Goal: Task Accomplishment & Management: Complete application form

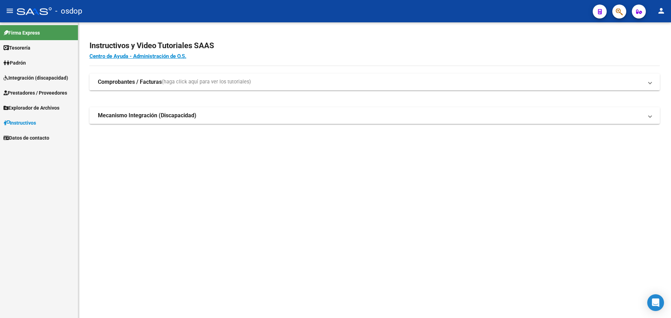
click at [47, 89] on span "Prestadores / Proveedores" at bounding box center [35, 93] width 64 height 8
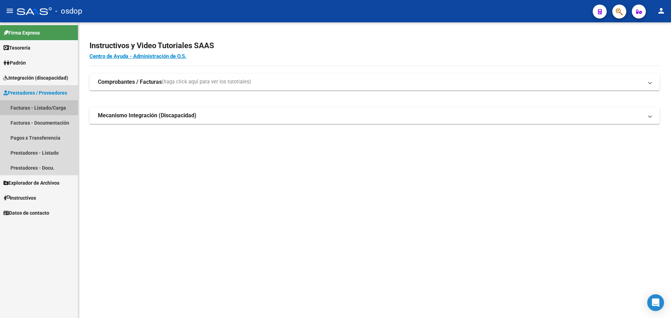
click at [56, 107] on link "Facturas - Listado/Carga" at bounding box center [39, 107] width 78 height 15
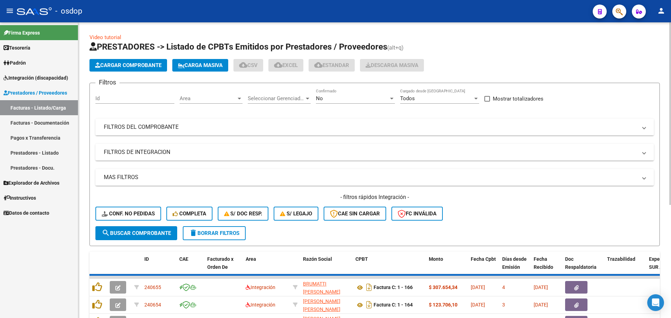
click at [194, 131] on mat-panel-title "FILTROS DEL COMPROBANTE" at bounding box center [370, 127] width 533 height 8
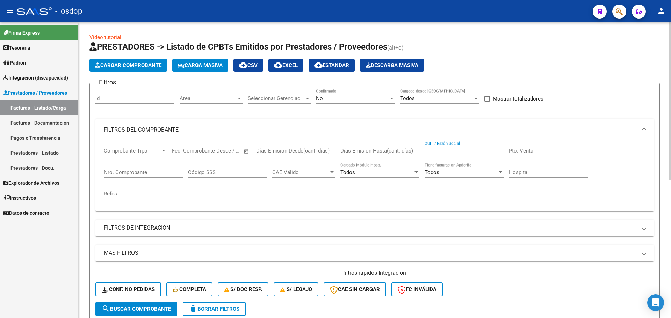
click at [462, 151] on input "CUIT / Razón Social" at bounding box center [463, 151] width 79 height 6
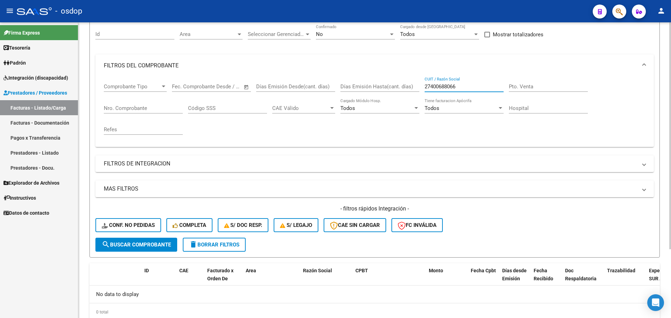
scroll to position [89, 0]
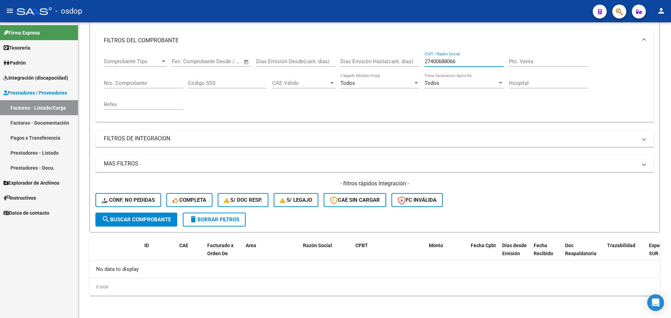
type input "27400688066"
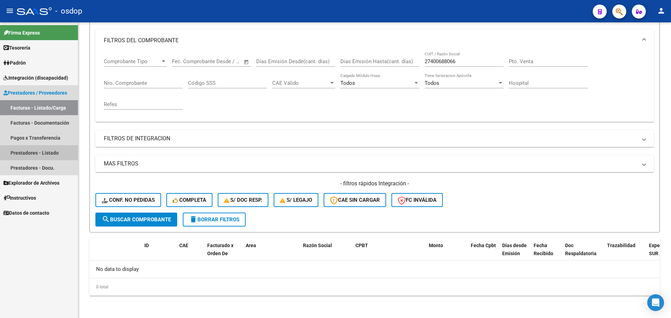
click at [49, 154] on link "Prestadores - Listado" at bounding box center [39, 152] width 78 height 15
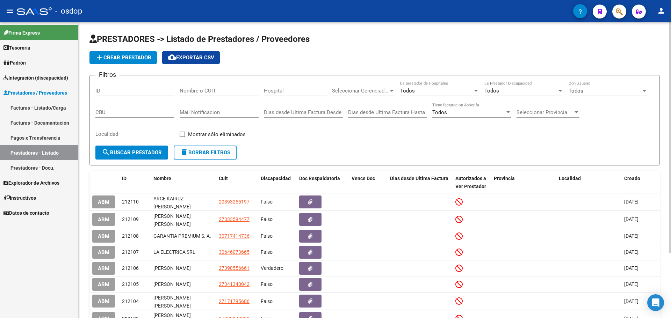
click at [211, 90] on input "Nombre o CUIT" at bounding box center [219, 91] width 79 height 6
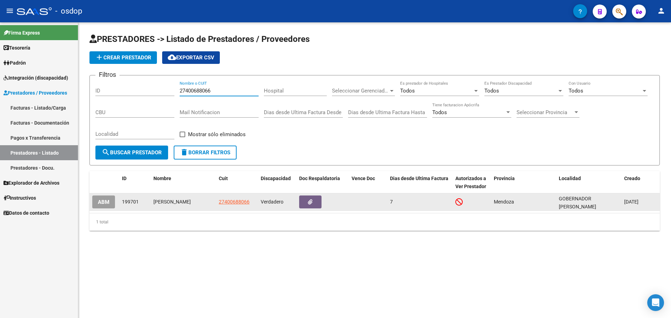
type input "27400688066"
click at [237, 200] on span "27400688066" at bounding box center [234, 202] width 31 height 6
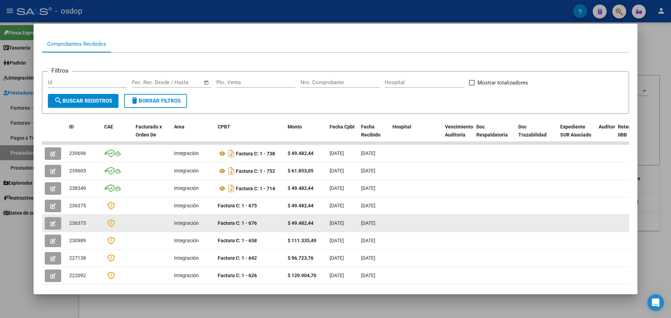
scroll to position [70, 0]
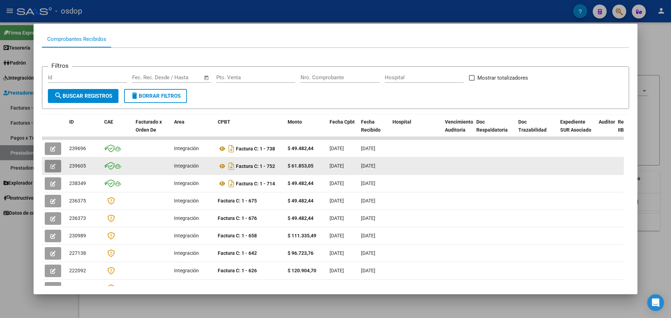
click at [55, 168] on icon "button" at bounding box center [52, 166] width 5 height 5
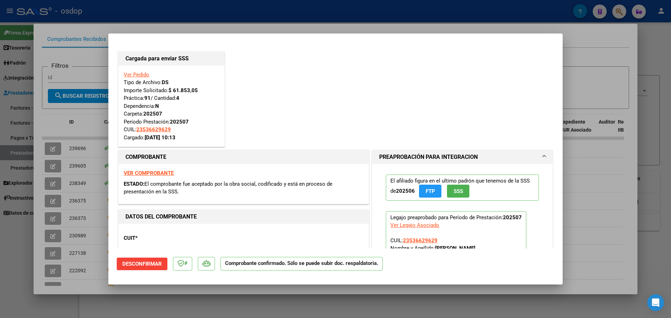
click at [586, 142] on div at bounding box center [335, 159] width 671 height 318
type input "$ 0,00"
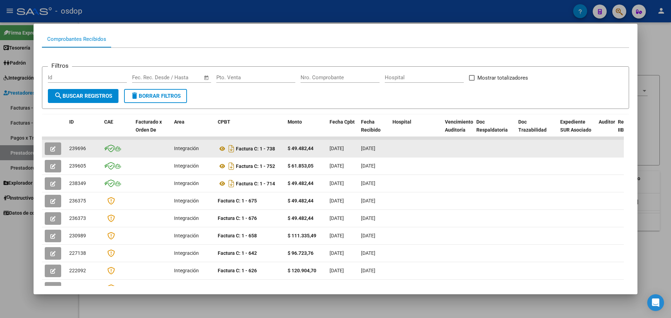
click at [56, 152] on button "button" at bounding box center [53, 149] width 16 height 13
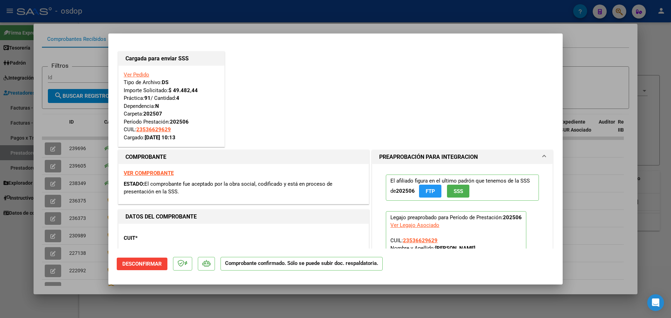
click at [578, 176] on div at bounding box center [335, 159] width 671 height 318
type input "$ 0,00"
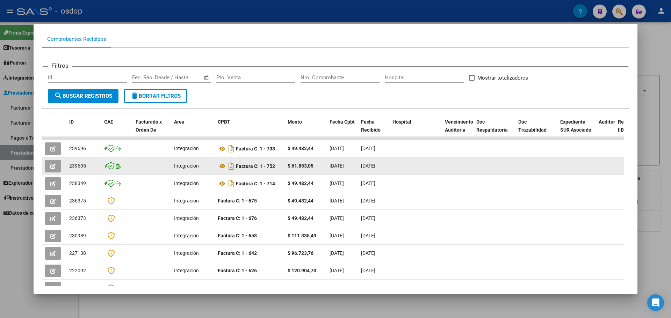
click at [53, 168] on icon "button" at bounding box center [52, 166] width 5 height 5
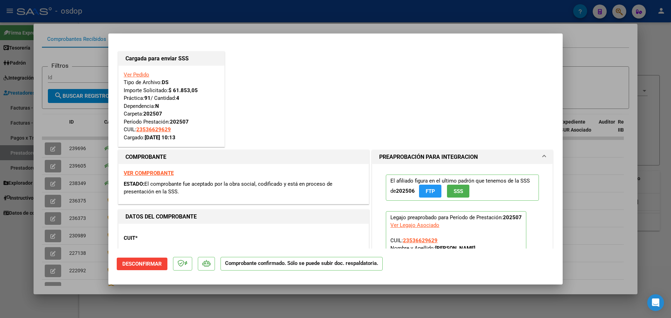
click at [582, 166] on div at bounding box center [335, 159] width 671 height 318
type input "$ 0,00"
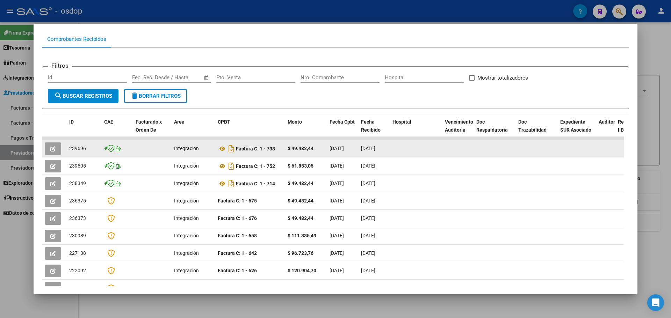
click at [52, 150] on icon "button" at bounding box center [52, 148] width 5 height 5
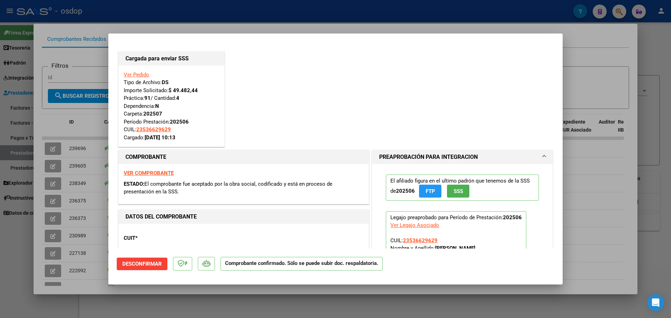
click at [576, 168] on div at bounding box center [335, 159] width 671 height 318
type input "$ 0,00"
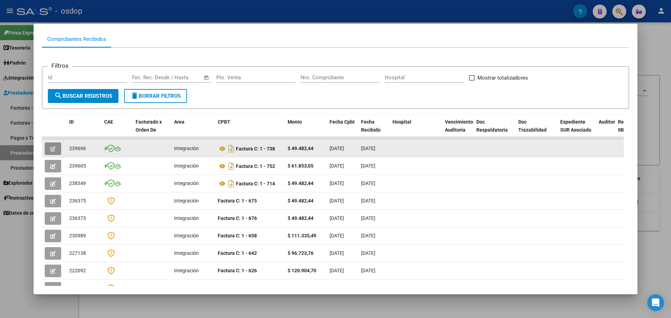
click at [56, 151] on button "button" at bounding box center [53, 149] width 16 height 13
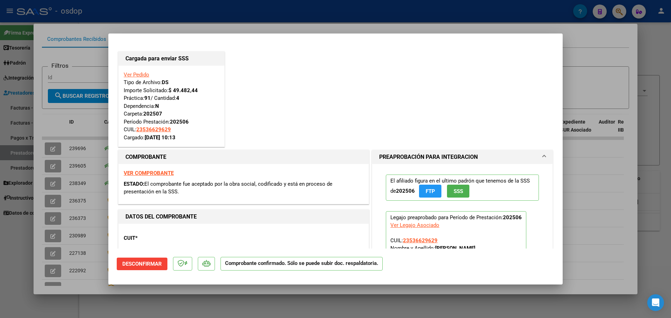
click at [350, 22] on div at bounding box center [335, 159] width 671 height 318
type input "$ 0,00"
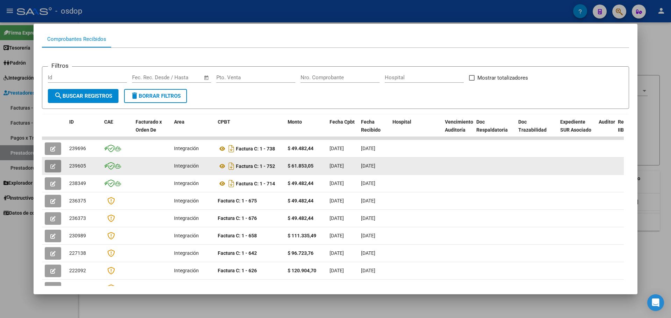
click at [54, 166] on icon "button" at bounding box center [52, 166] width 5 height 5
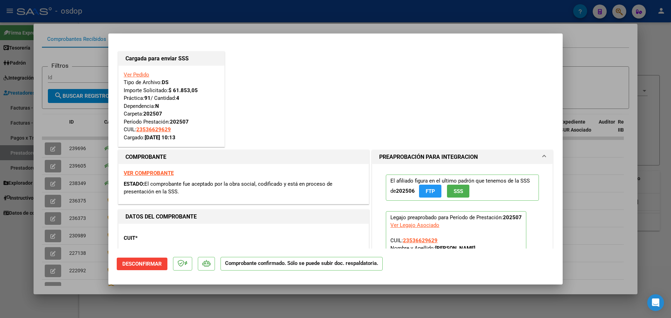
click at [339, 27] on div at bounding box center [335, 159] width 671 height 318
type input "$ 0,00"
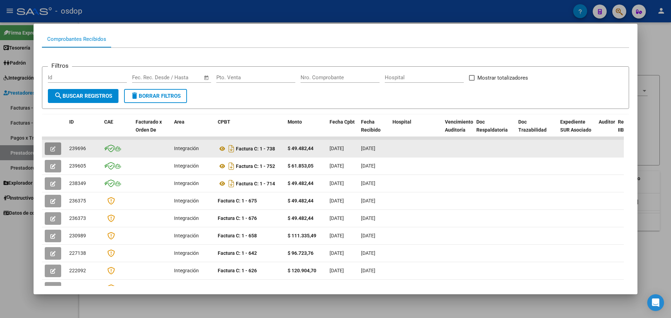
click at [49, 147] on button "button" at bounding box center [53, 149] width 16 height 13
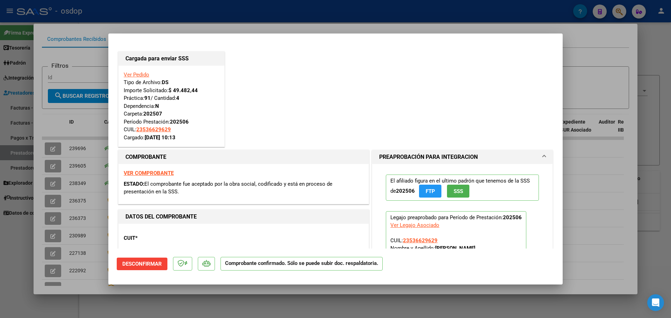
drag, startPoint x: 170, startPoint y: 123, endPoint x: 191, endPoint y: 122, distance: 21.3
click at [191, 122] on div "Ver Pedido Tipo de Archivo: DS Importe Solicitado: $ 49.482,44 Práctica: 91 / C…" at bounding box center [171, 106] width 95 height 71
click at [241, 21] on div at bounding box center [335, 159] width 671 height 318
type input "$ 0,00"
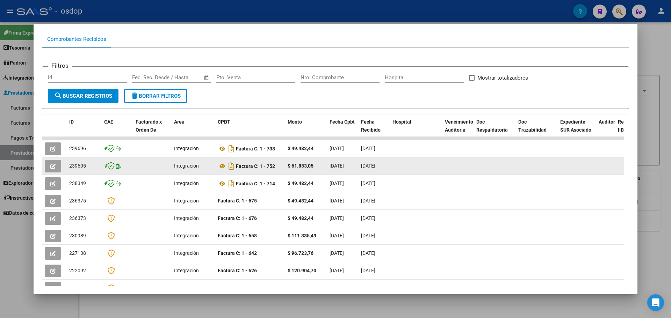
click at [55, 167] on button "button" at bounding box center [53, 166] width 16 height 13
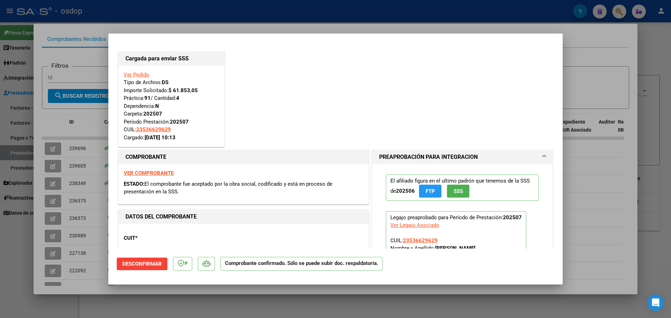
drag, startPoint x: 170, startPoint y: 122, endPoint x: 194, endPoint y: 124, distance: 23.1
click at [194, 124] on div "Ver Pedido Tipo de Archivo: DS Importe Solicitado: $ 61.853,05 Práctica: 91 / C…" at bounding box center [171, 106] width 95 height 71
